Goal: Task Accomplishment & Management: Manage account settings

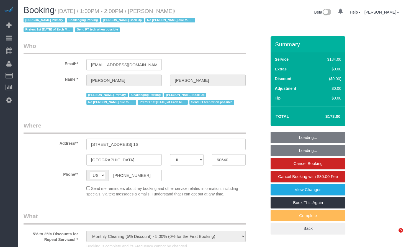
select select "IL"
select select "number:1"
select select "number:58"
select select "number:139"
select select "number:106"
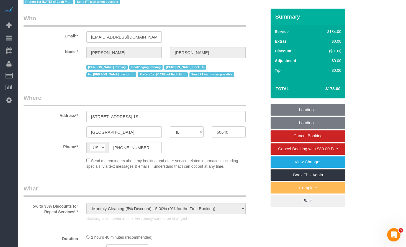
scroll to position [111, 0]
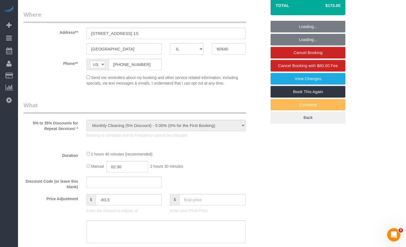
select select "string:fspay-ea14fe1f-642f-4f27-9a89-04d02640cd5d"
select select "512"
select select "2"
select select "5"
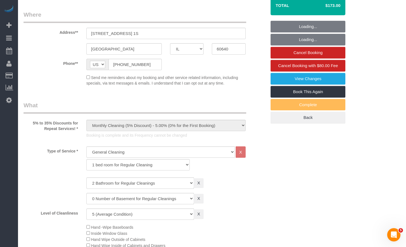
scroll to position [139, 0]
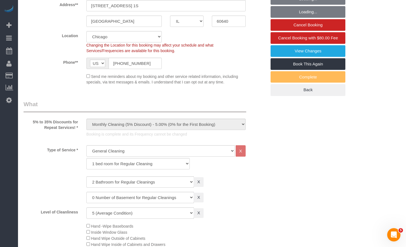
select select "object:1320"
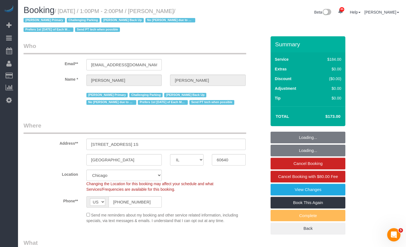
select select "2"
select select "5"
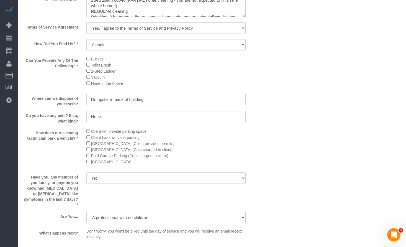
scroll to position [859, 0]
